Goal: Task Accomplishment & Management: Use online tool/utility

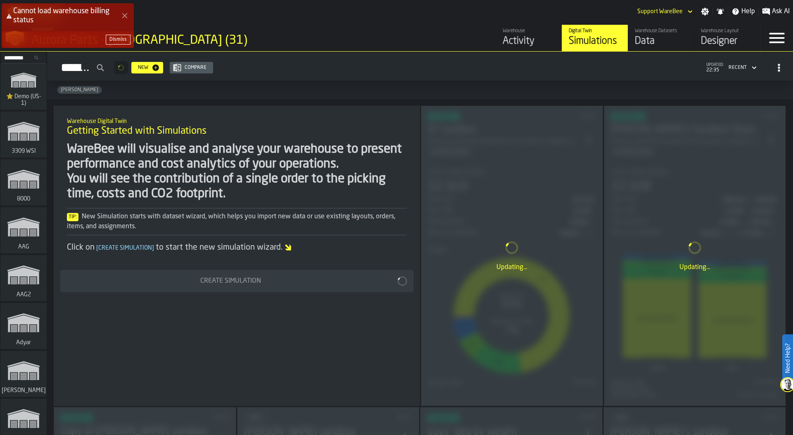
click at [124, 43] on button "Dismiss" at bounding box center [118, 40] width 25 height 10
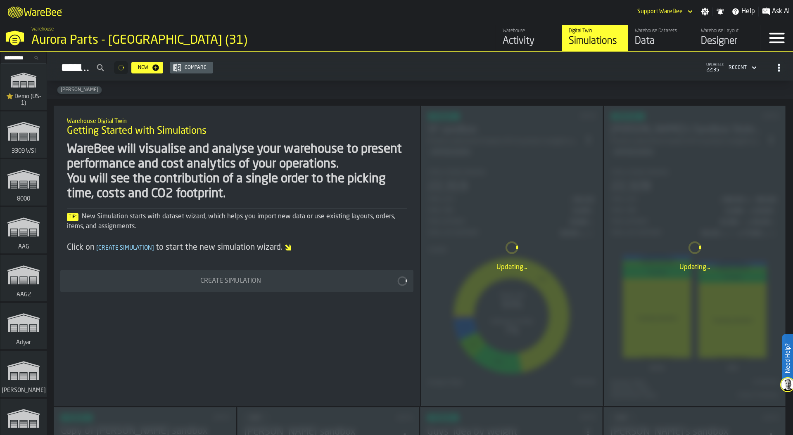
click at [6, 57] on input "Search..." at bounding box center [23, 57] width 43 height 9
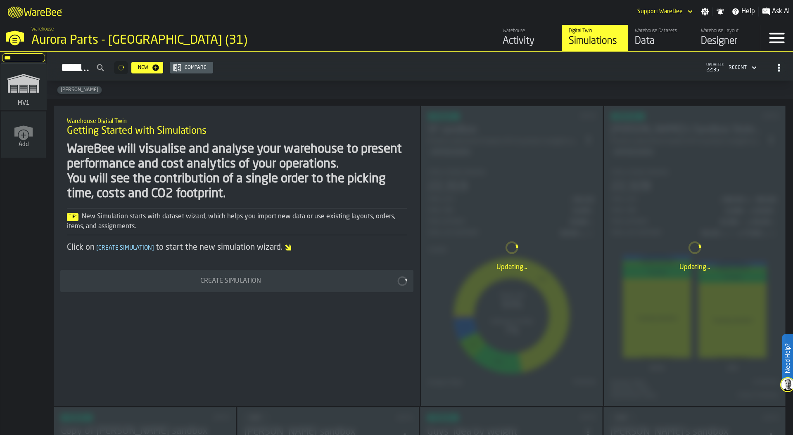
type input "***"
click at [31, 94] on icon "link-to-/wh/i/3ccf57d1-1e0c-4a81-a3bb-c2011c5f0d50/simulations" at bounding box center [24, 83] width 40 height 33
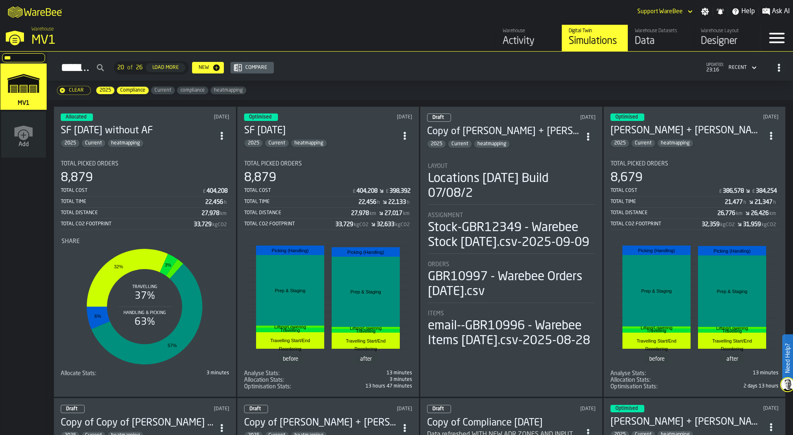
click at [131, 171] on div "8,879" at bounding box center [145, 178] width 168 height 15
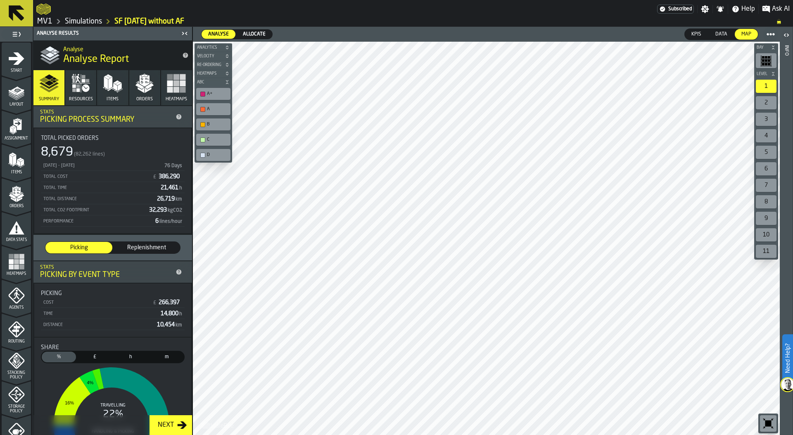
click at [253, 33] on span "Allocate" at bounding box center [253, 34] width 29 height 7
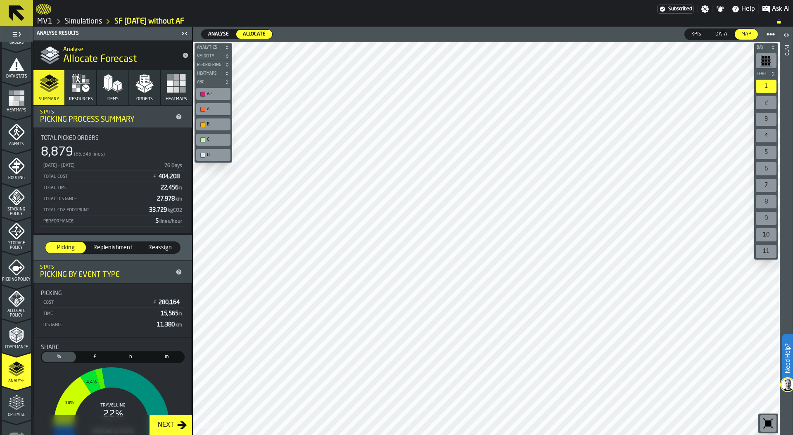
scroll to position [180, 0]
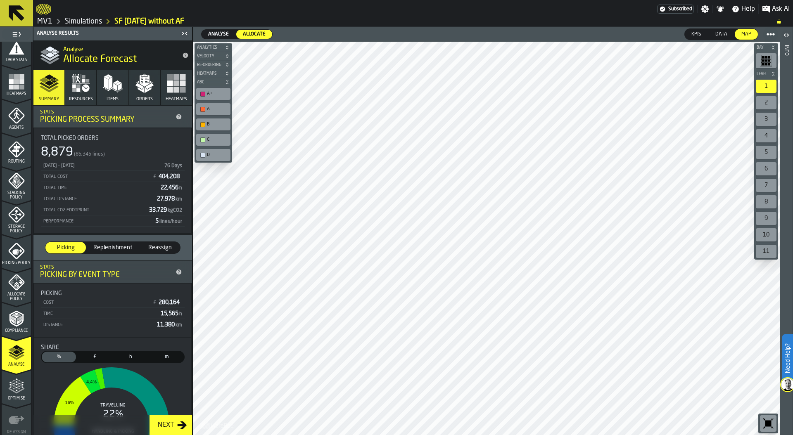
click at [76, 95] on button "Resources" at bounding box center [80, 87] width 31 height 35
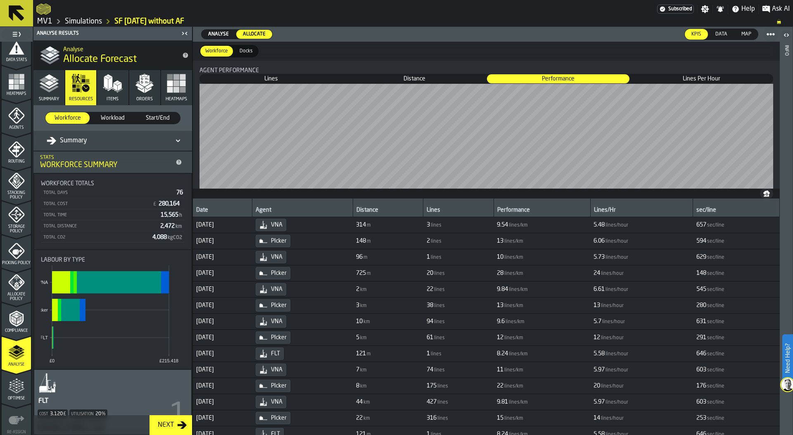
click at [73, 142] on div "Summary" at bounding box center [67, 141] width 40 height 10
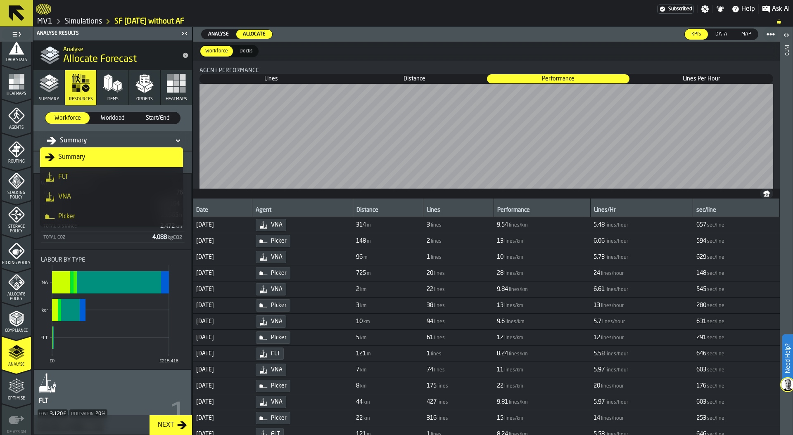
click at [80, 214] on div "PIcker" at bounding box center [111, 217] width 133 height 10
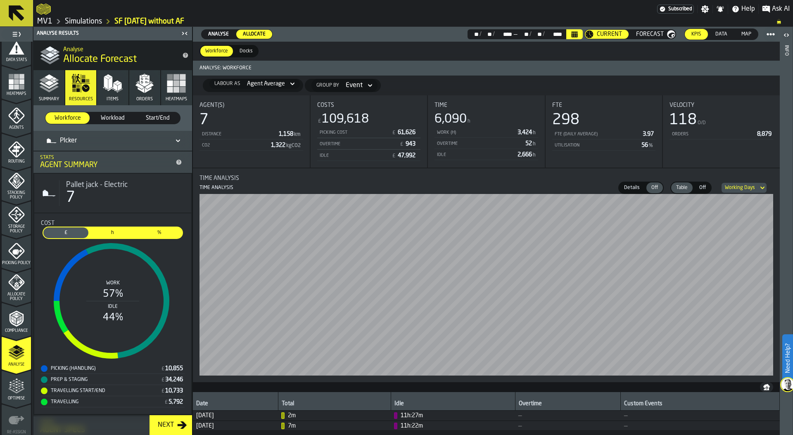
click at [76, 146] on div "PIcker" at bounding box center [108, 140] width 130 height 13
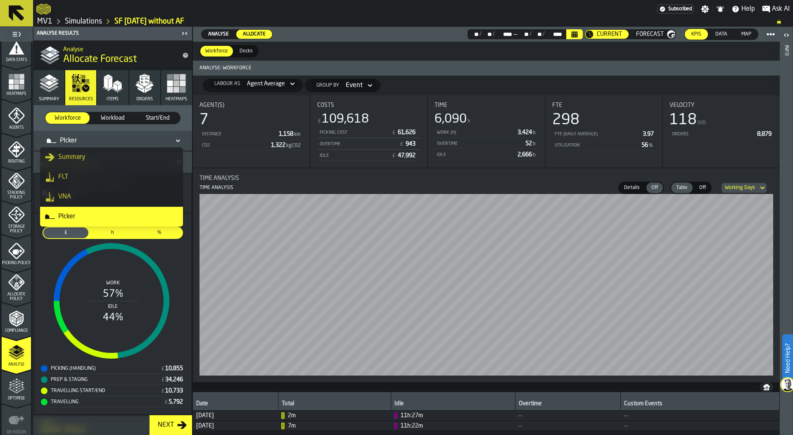
click at [77, 191] on li "VNA" at bounding box center [111, 197] width 143 height 20
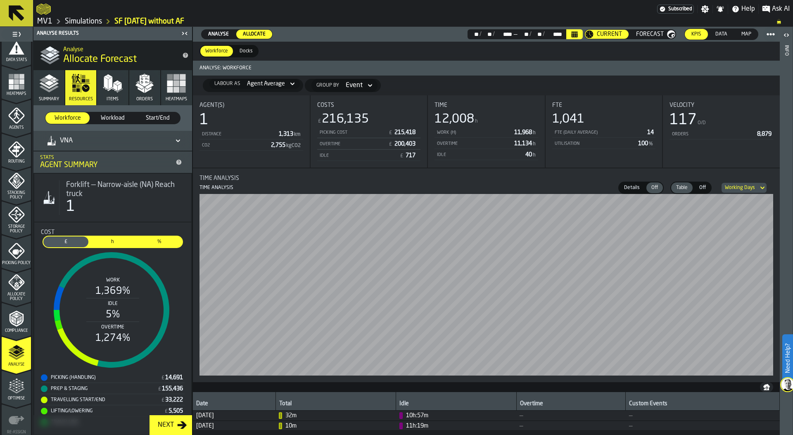
click at [12, 396] on span "Optimise" at bounding box center [16, 398] width 29 height 5
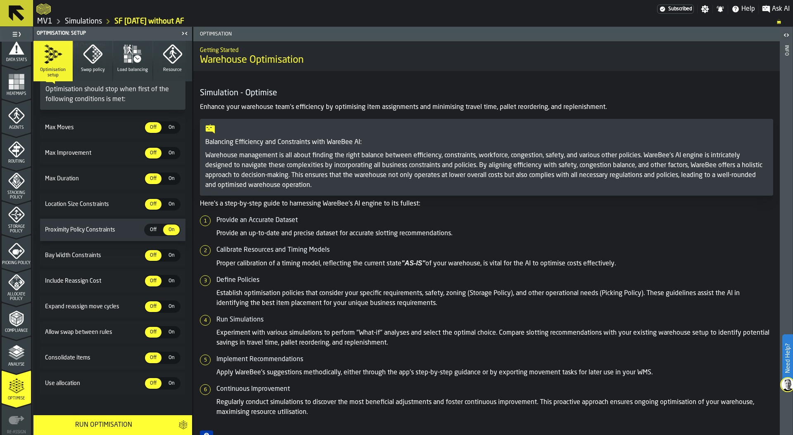
scroll to position [120, 0]
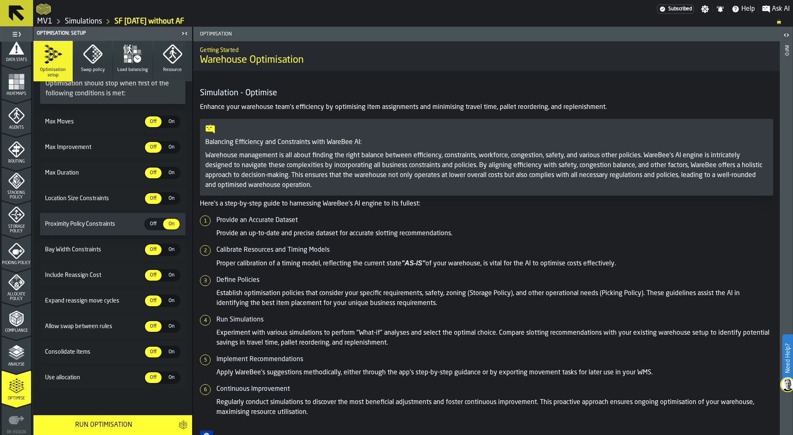
click at [167, 380] on span "On" at bounding box center [171, 377] width 13 height 7
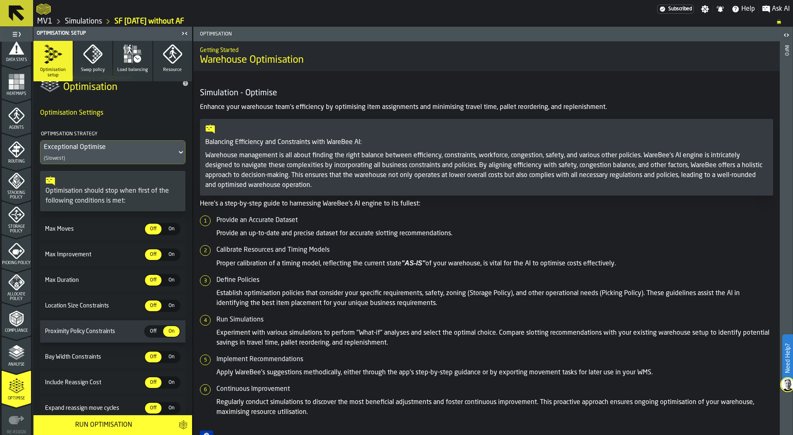
scroll to position [0, 0]
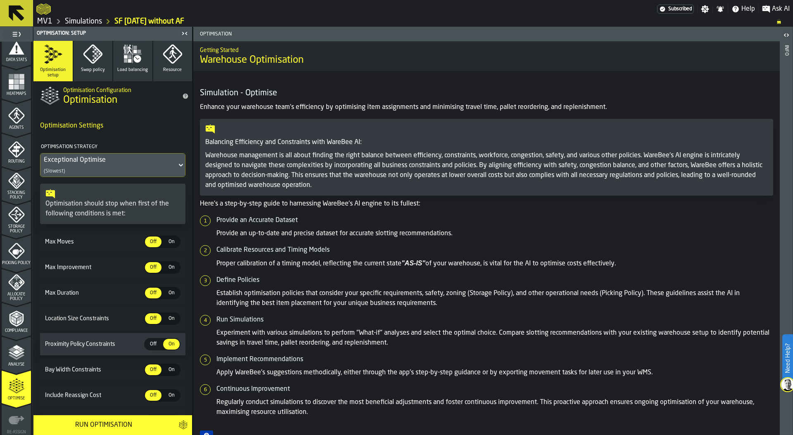
click at [86, 69] on span "Swap policy" at bounding box center [93, 69] width 24 height 5
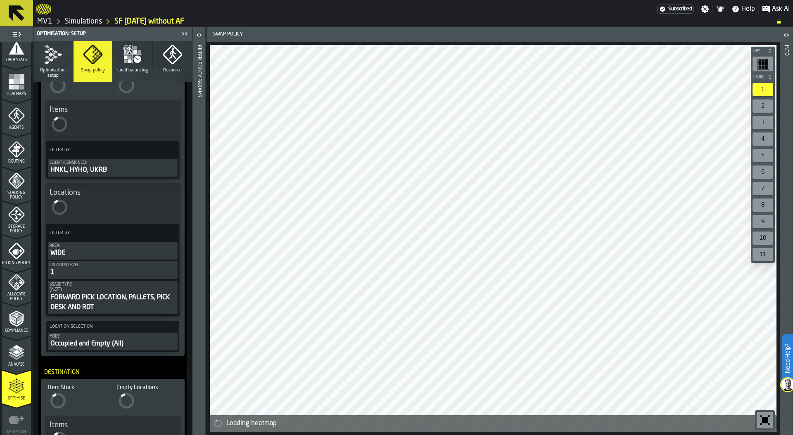
scroll to position [103, 0]
click at [128, 296] on div "FORWARD PICK LOCATION, PALLETS, PICK DESK AND RDT" at bounding box center [113, 301] width 126 height 20
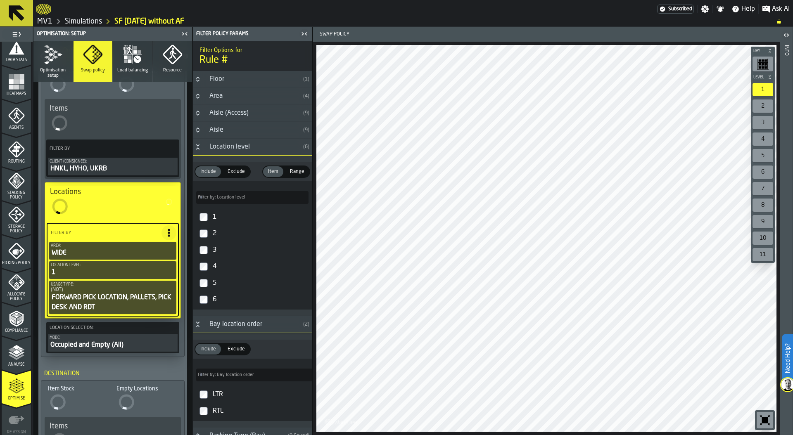
click at [200, 131] on icon "Button-Aisle-closed" at bounding box center [197, 130] width 7 height 7
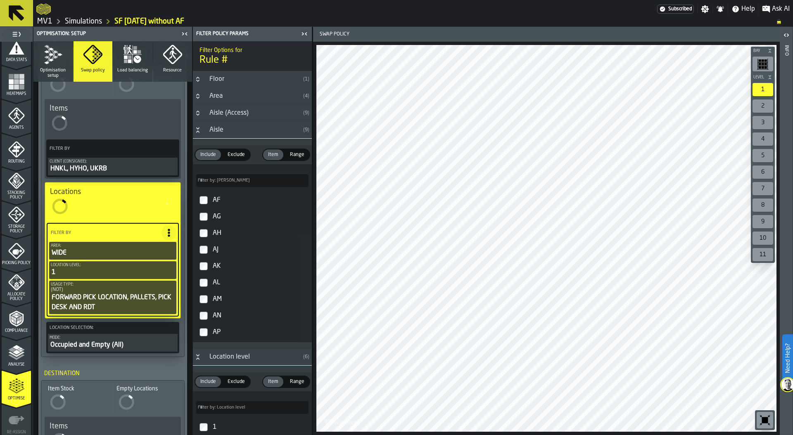
click at [234, 153] on span "Exclude" at bounding box center [236, 154] width 24 height 7
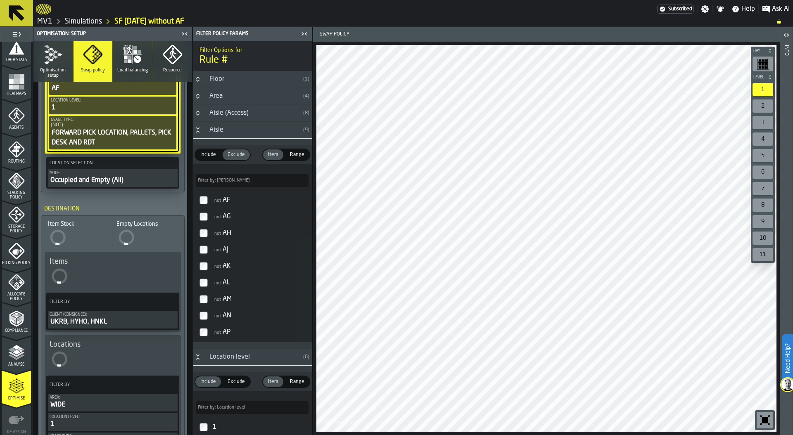
scroll to position [413, 0]
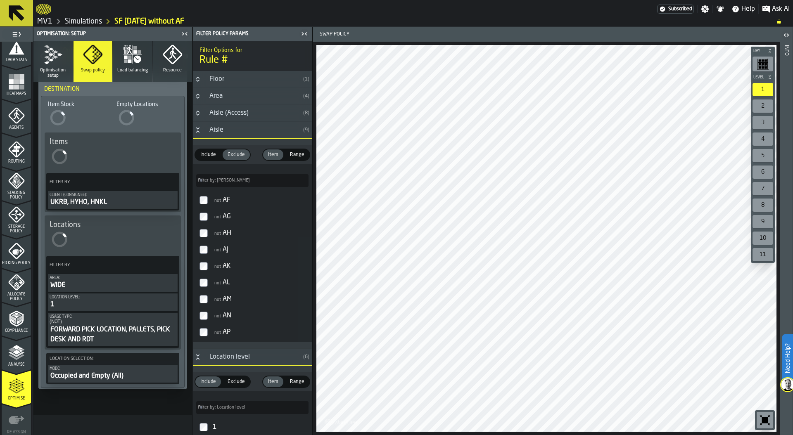
click at [135, 334] on div "FORWARD PICK LOCATION, PALLETS, PICK DESK AND RDT" at bounding box center [113, 335] width 126 height 20
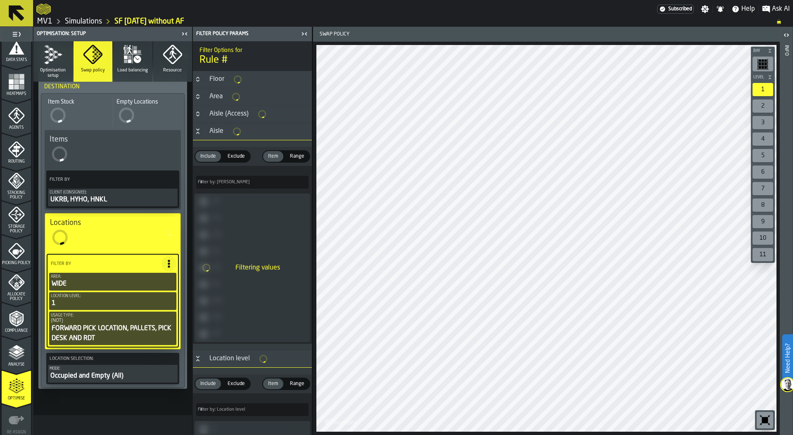
scroll to position [410, 0]
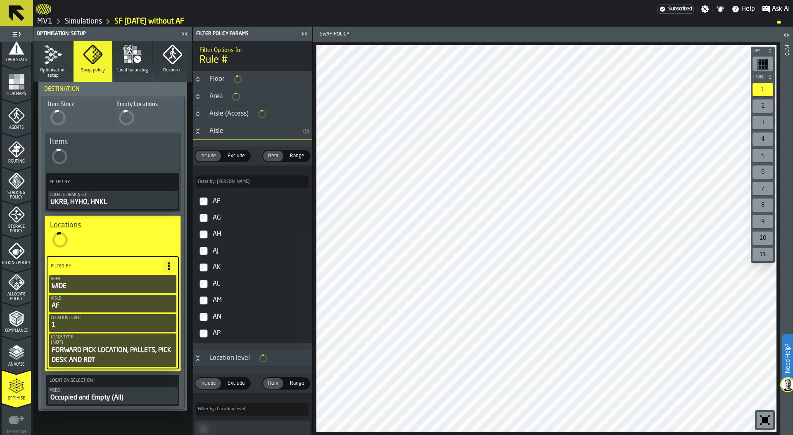
click at [236, 156] on span "Exclude" at bounding box center [236, 155] width 24 height 7
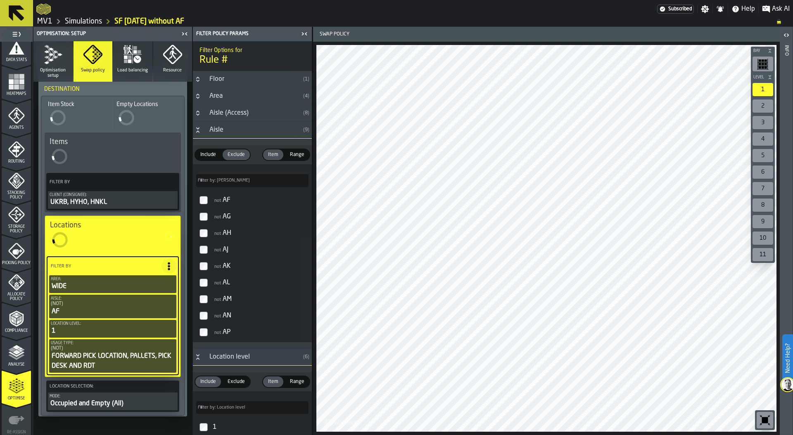
scroll to position [397, 0]
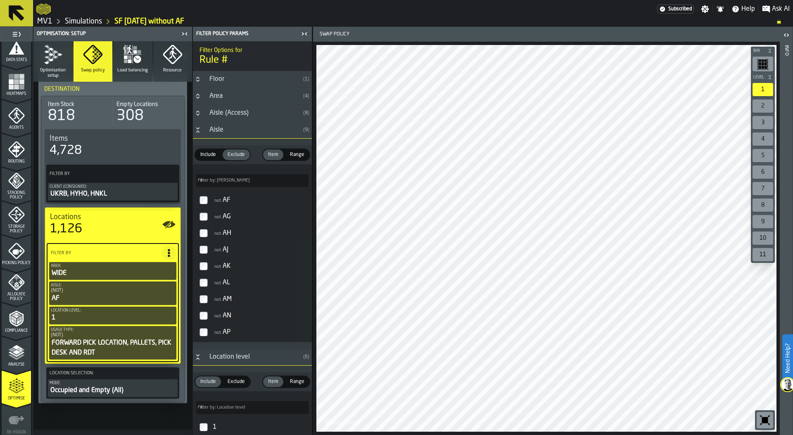
click at [57, 59] on icon "button" at bounding box center [53, 55] width 20 height 20
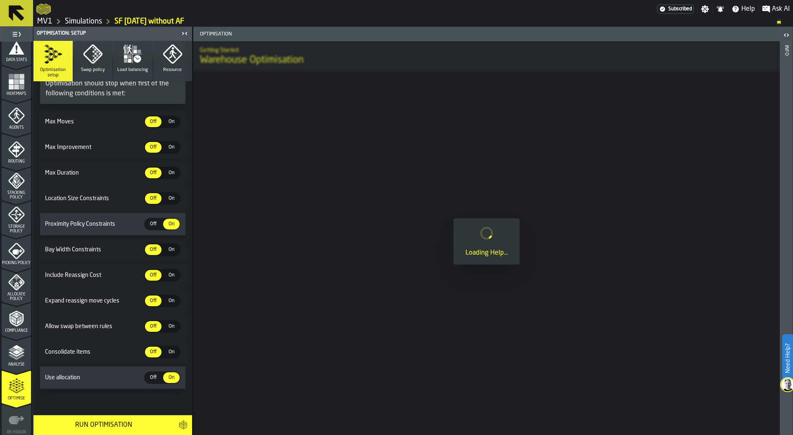
scroll to position [120, 0]
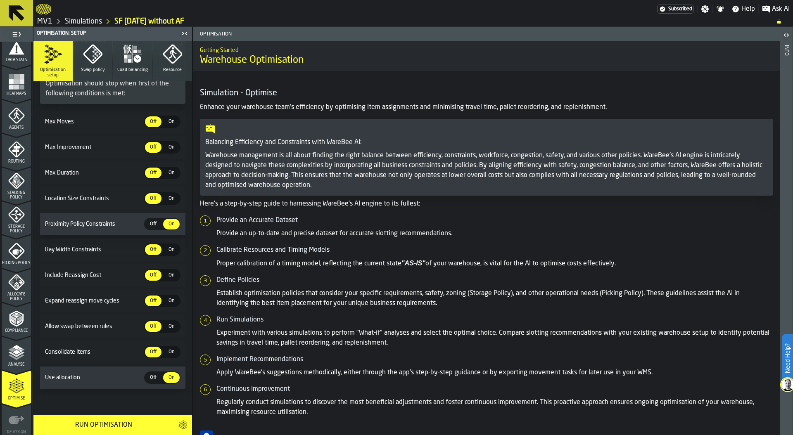
click at [101, 426] on div "Run Optimisation" at bounding box center [103, 425] width 130 height 10
click at [46, 17] on link "MV1" at bounding box center [44, 21] width 15 height 9
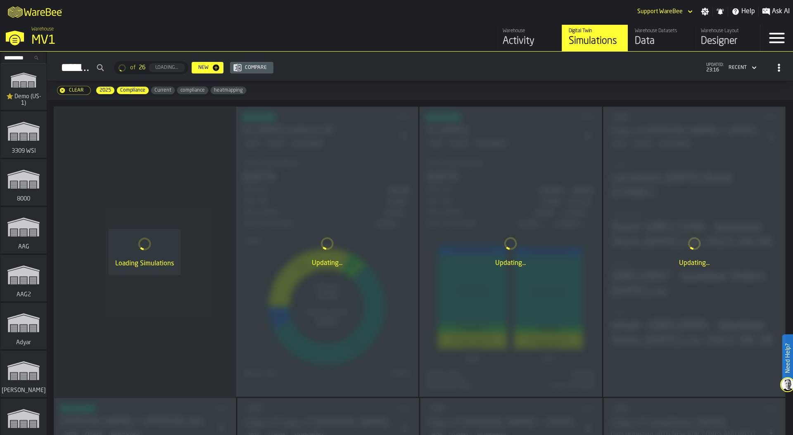
click at [20, 58] on input "Search..." at bounding box center [23, 57] width 43 height 9
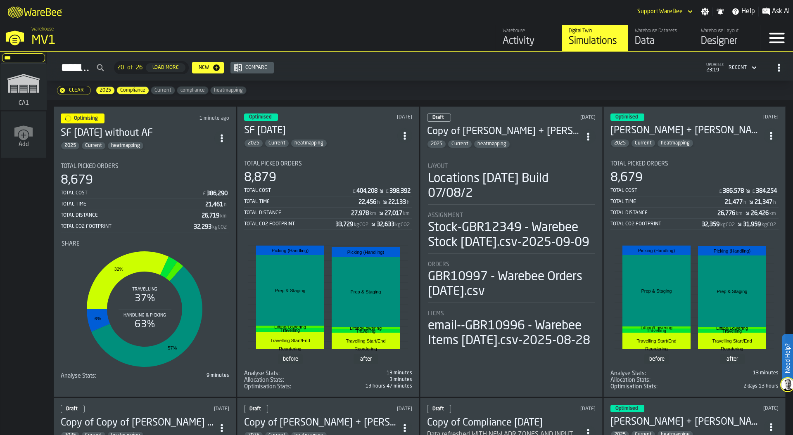
type input "***"
click at [17, 89] on icon "link-to-/wh/i/76e2a128-1b54-4d66-80d4-05ae4c277723/simulations" at bounding box center [24, 83] width 40 height 33
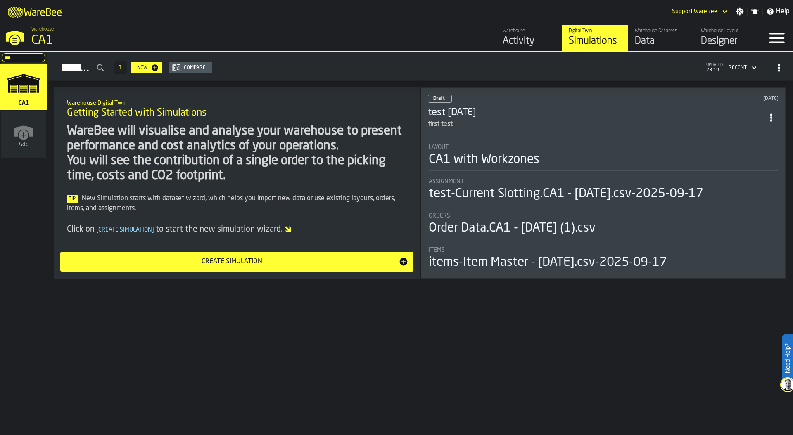
click at [724, 42] on div "Designer" at bounding box center [727, 41] width 52 height 13
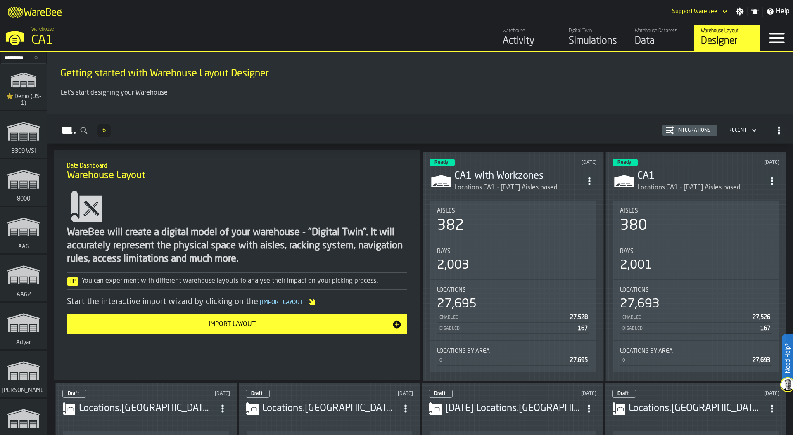
click at [588, 180] on circle "ItemListCard-DashboardItemContainer" at bounding box center [589, 181] width 2 height 2
click at [560, 233] on div "Edit in Designer" at bounding box center [569, 236] width 46 height 10
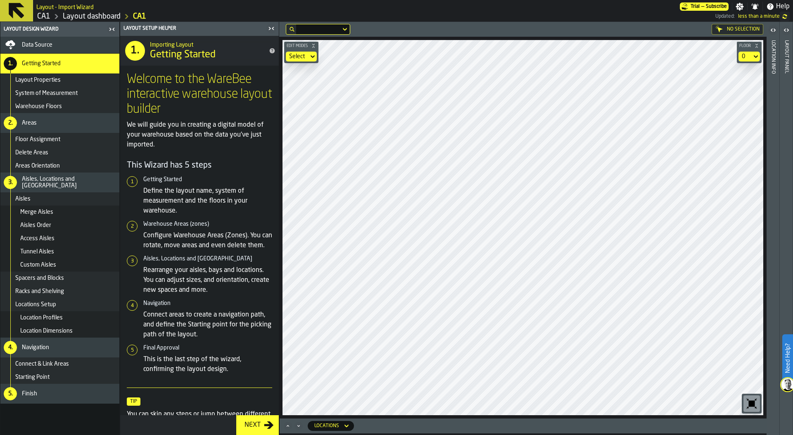
click at [60, 43] on div "Data Source" at bounding box center [69, 45] width 94 height 7
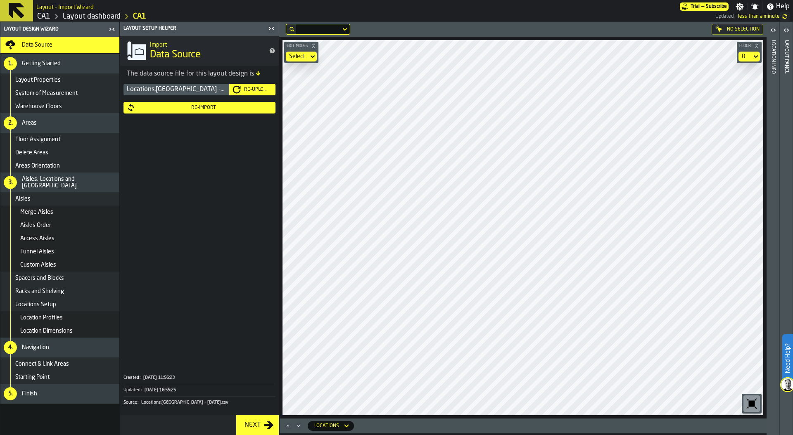
click at [190, 112] on button "Re-Import" at bounding box center [199, 108] width 152 height 12
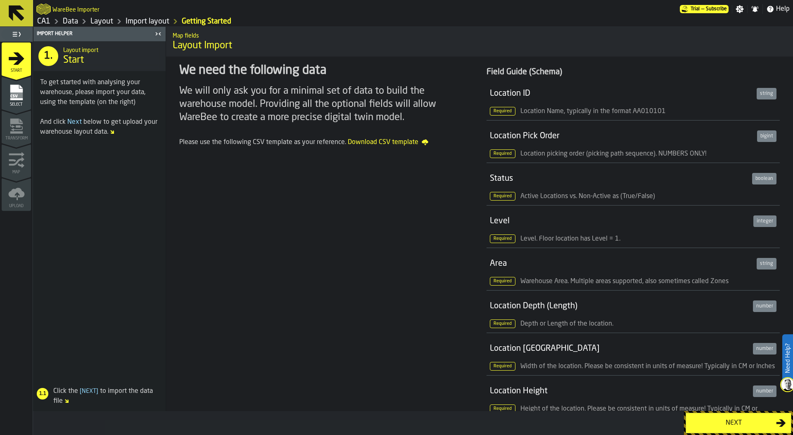
click at [727, 424] on div "Next" at bounding box center [733, 423] width 85 height 10
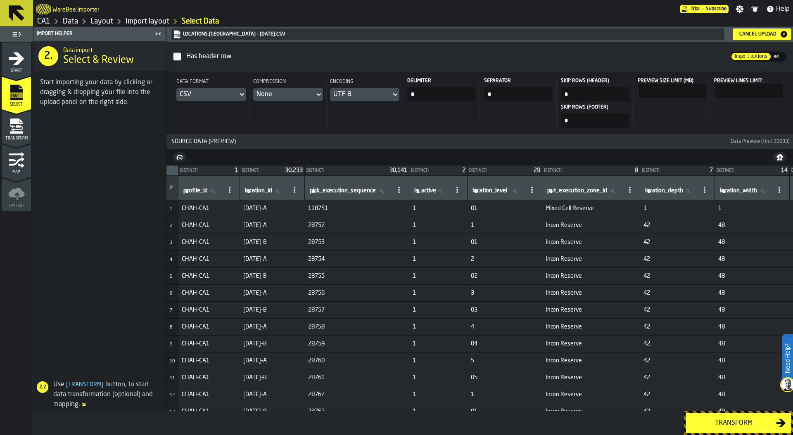
click at [251, 195] on input "location_id location_id" at bounding box center [264, 191] width 43 height 11
type input "*"
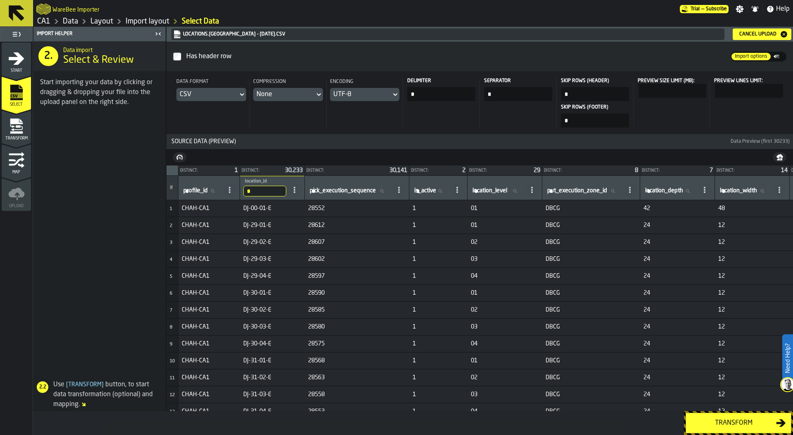
click at [253, 190] on input "*" at bounding box center [264, 191] width 43 height 11
type input "**"
click at [721, 423] on div "Transform" at bounding box center [733, 423] width 85 height 10
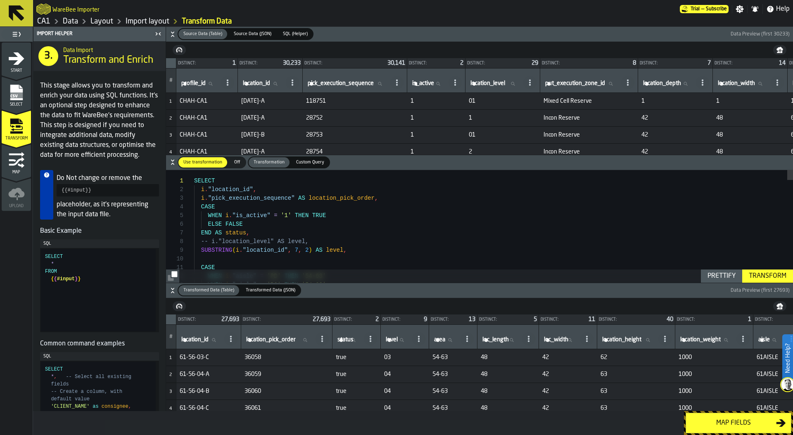
click at [203, 341] on span "location_id" at bounding box center [194, 339] width 27 height 7
click at [203, 341] on input "location_id location_id" at bounding box center [201, 340] width 43 height 11
type input "**"
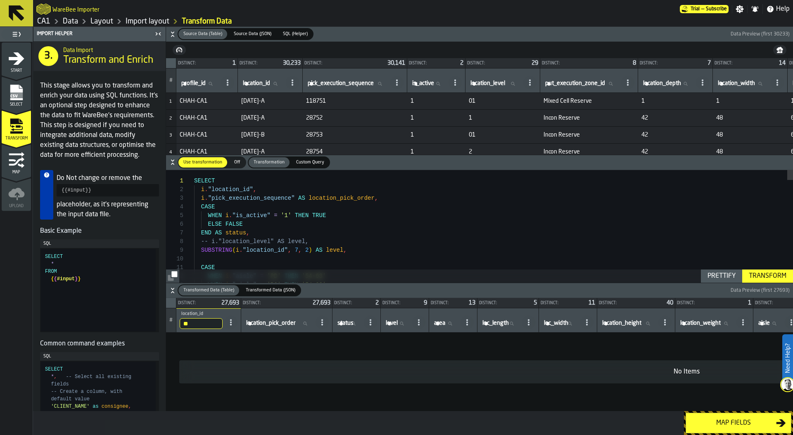
click at [252, 86] on span "location_id" at bounding box center [256, 83] width 27 height 7
click at [252, 86] on input "location_id location_id" at bounding box center [262, 83] width 43 height 11
type input "**"
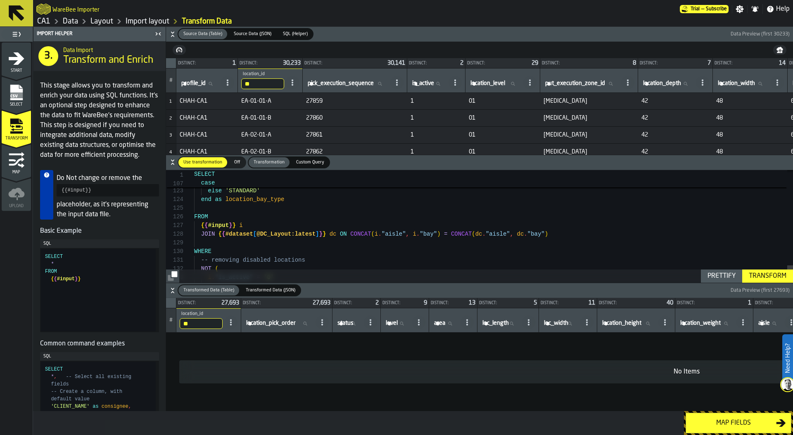
click at [102, 21] on link "Layout" at bounding box center [101, 21] width 23 height 9
click at [68, 22] on link "Data" at bounding box center [70, 21] width 15 height 9
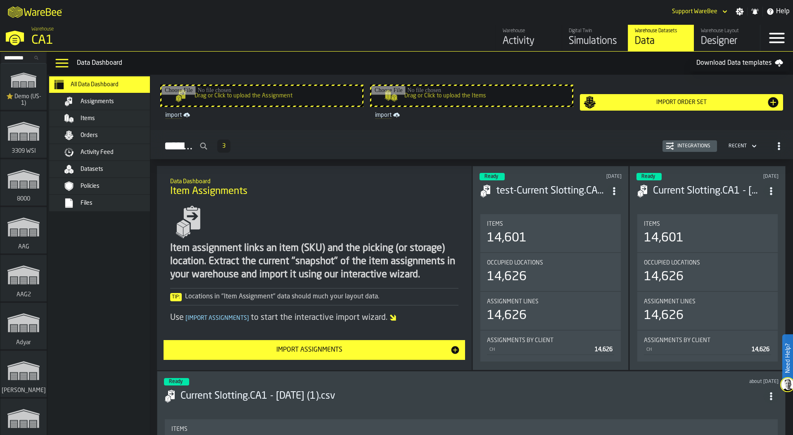
click at [559, 202] on header "Ready [DATE] test-Current Slotting.CA1 - [DATE].csv-2025-09-17" at bounding box center [550, 189] width 142 height 33
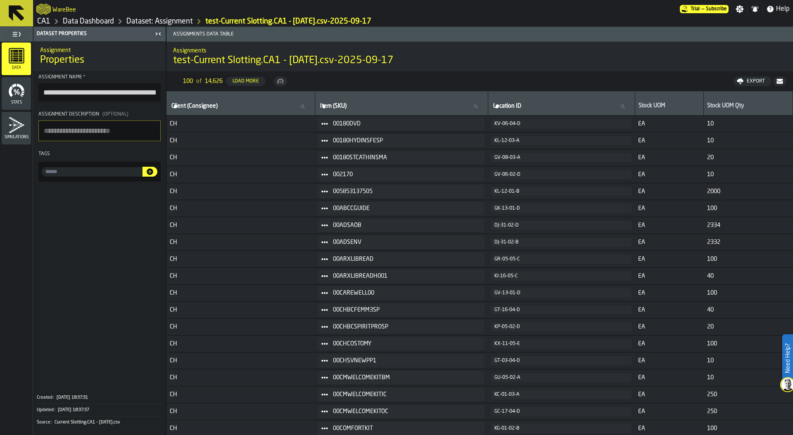
click at [94, 24] on link "Data Dashboard" at bounding box center [88, 21] width 51 height 9
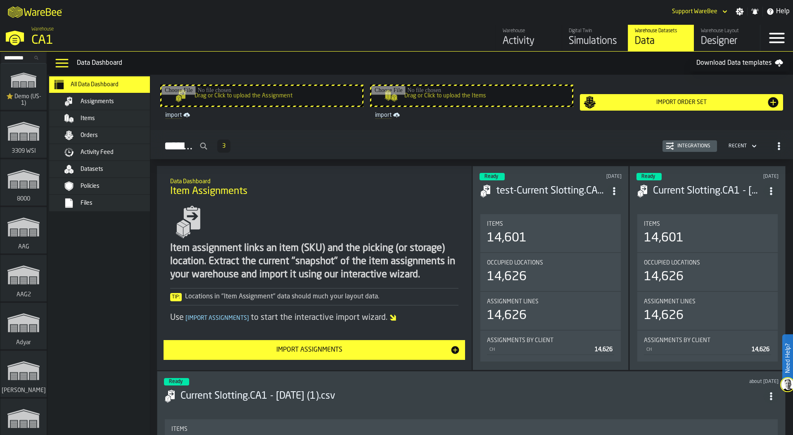
click at [719, 32] on div "Warehouse Layout" at bounding box center [727, 31] width 52 height 6
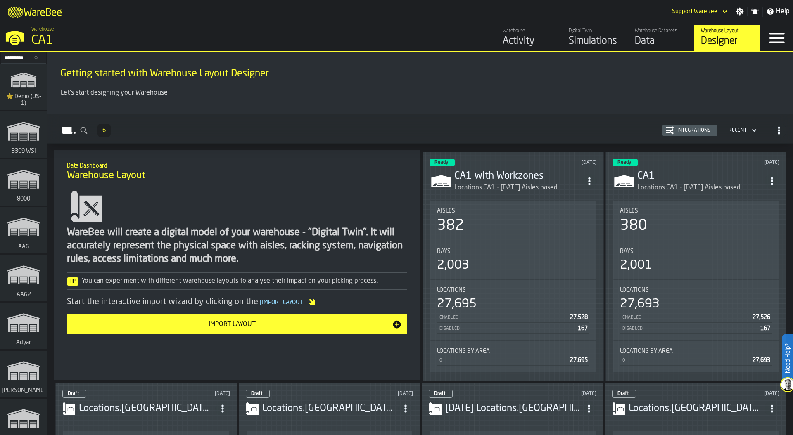
click at [510, 208] on div "Aisles" at bounding box center [513, 211] width 152 height 7
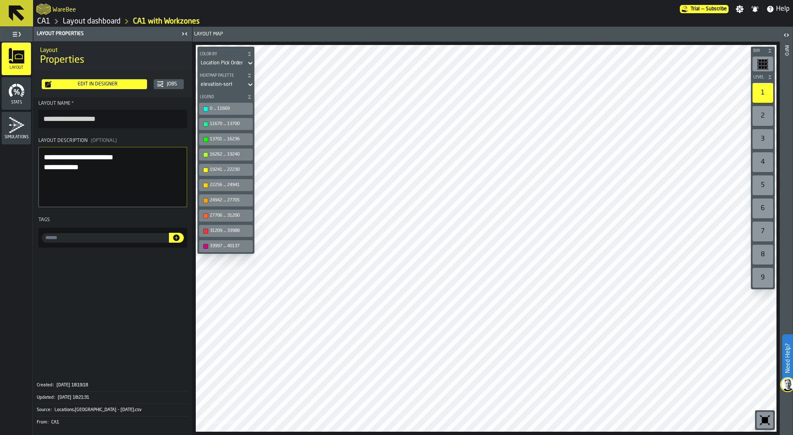
click at [765, 117] on div "2" at bounding box center [762, 116] width 21 height 20
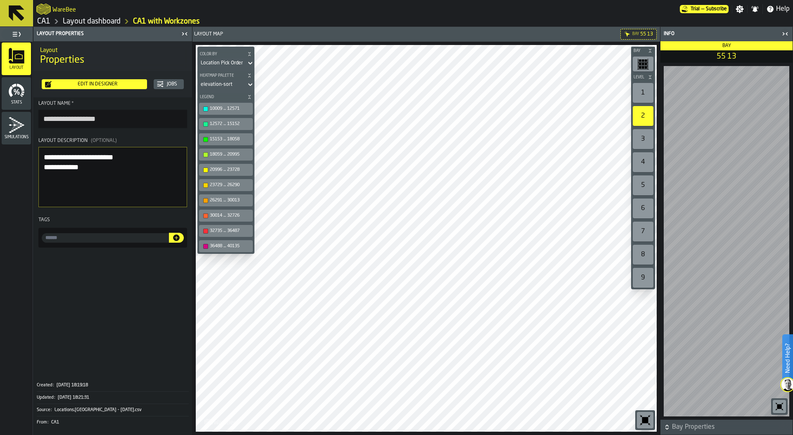
click at [636, 98] on div "1" at bounding box center [642, 93] width 21 height 20
click at [642, 119] on div "2" at bounding box center [642, 116] width 21 height 20
click at [642, 92] on div "1" at bounding box center [642, 93] width 21 height 20
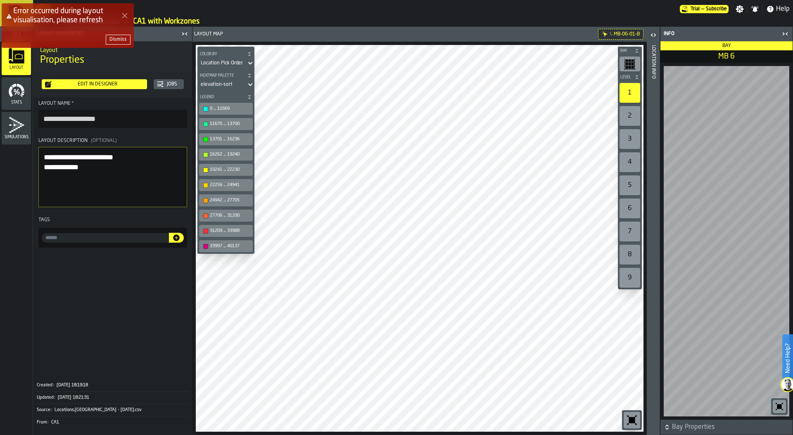
click at [627, 112] on div "2" at bounding box center [629, 116] width 21 height 20
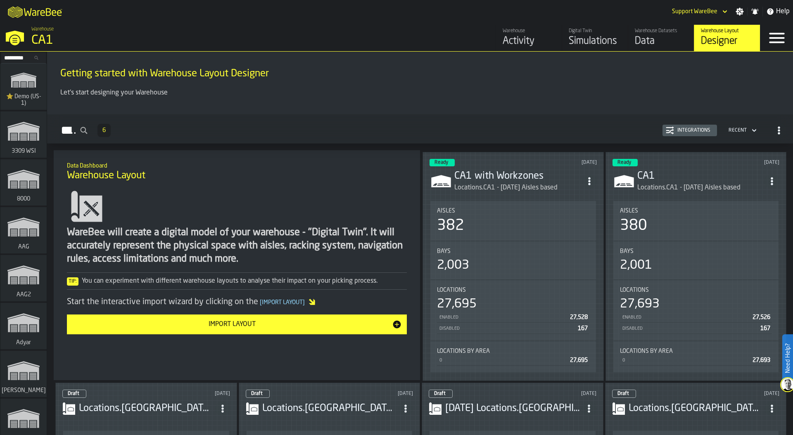
click at [628, 35] on link "Warehouse Datasets Data" at bounding box center [661, 38] width 66 height 26
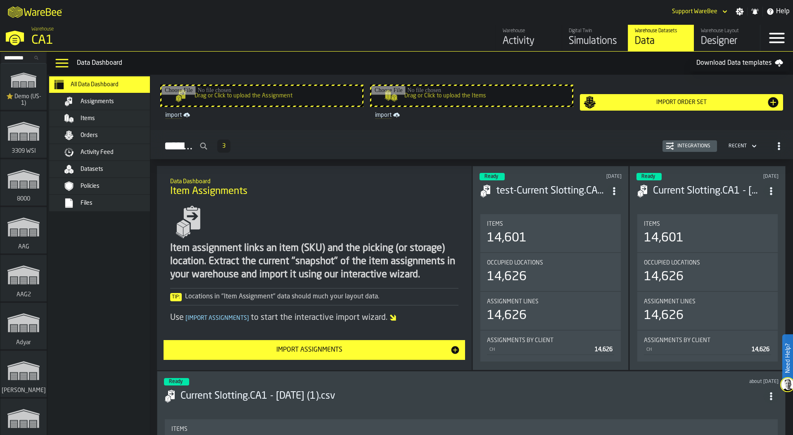
click at [116, 167] on div "Datasets" at bounding box center [121, 169] width 81 height 7
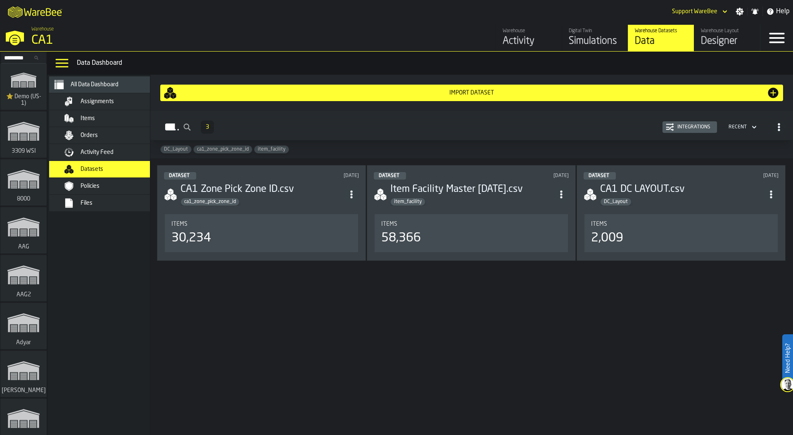
click at [660, 203] on div "DC_Layout" at bounding box center [681, 202] width 163 height 8
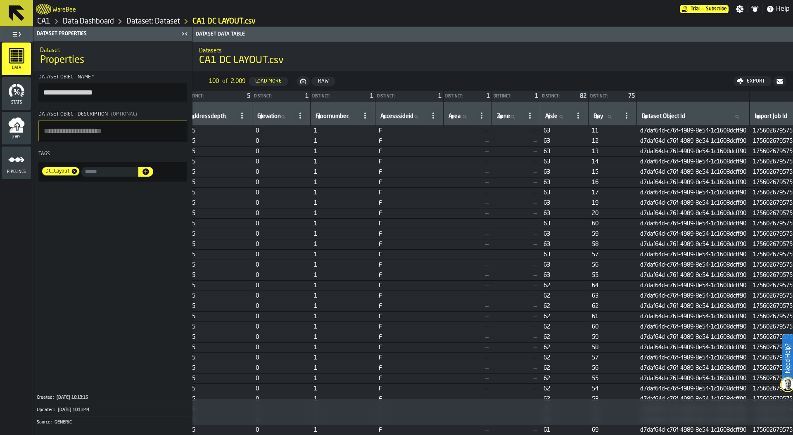
scroll to position [0, 665]
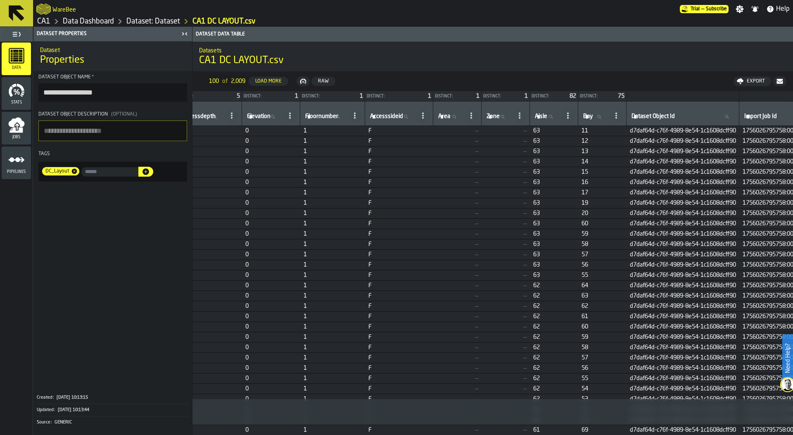
click at [553, 116] on icon at bounding box center [550, 116] width 5 height 5
click at [559, 116] on input "Aisle Aisle" at bounding box center [546, 116] width 26 height 11
type input "**"
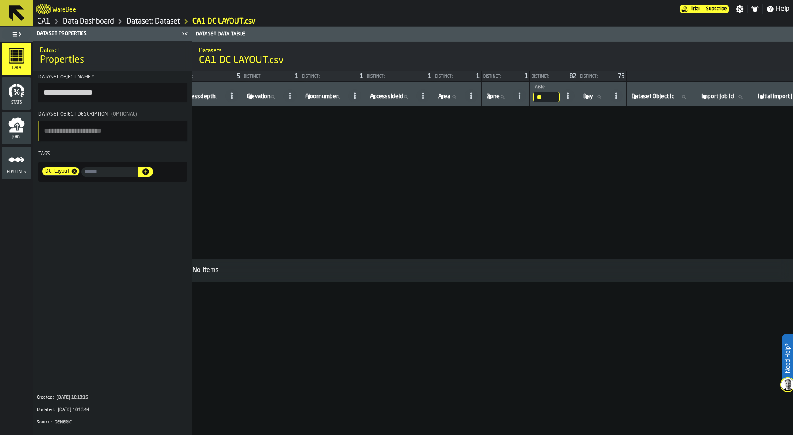
click at [202, 62] on span "CA1 DC LAYOUT.csv" at bounding box center [241, 60] width 85 height 13
